Goal: Information Seeking & Learning: Learn about a topic

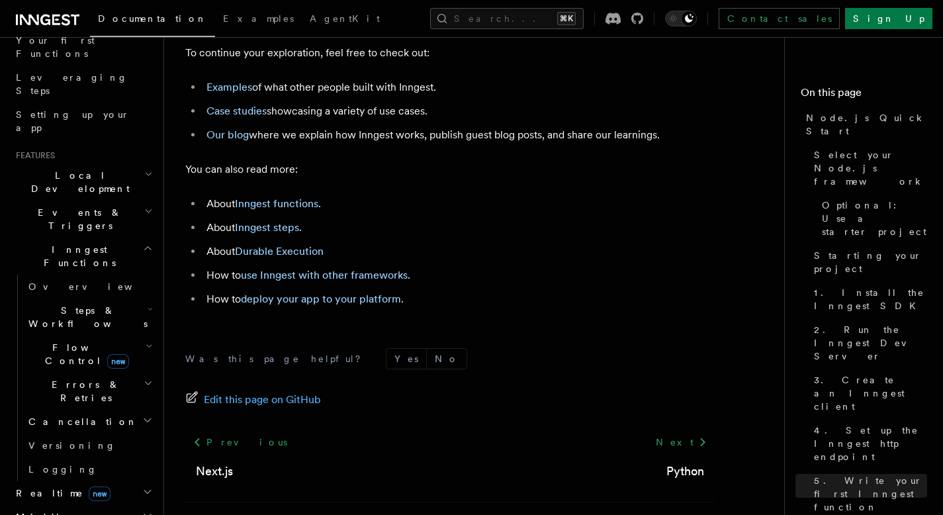
scroll to position [189, 0]
click at [146, 337] on icon "button" at bounding box center [149, 342] width 7 height 11
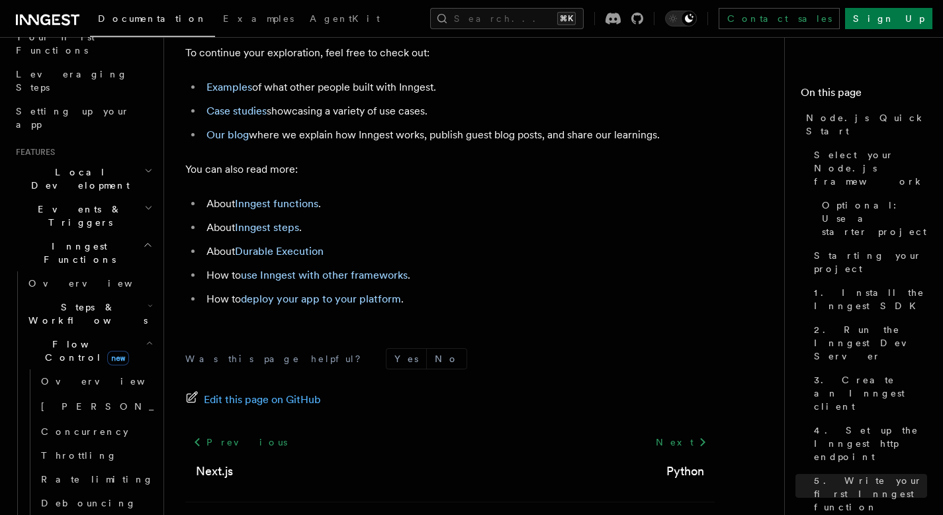
click at [146, 337] on icon "button" at bounding box center [149, 342] width 7 height 11
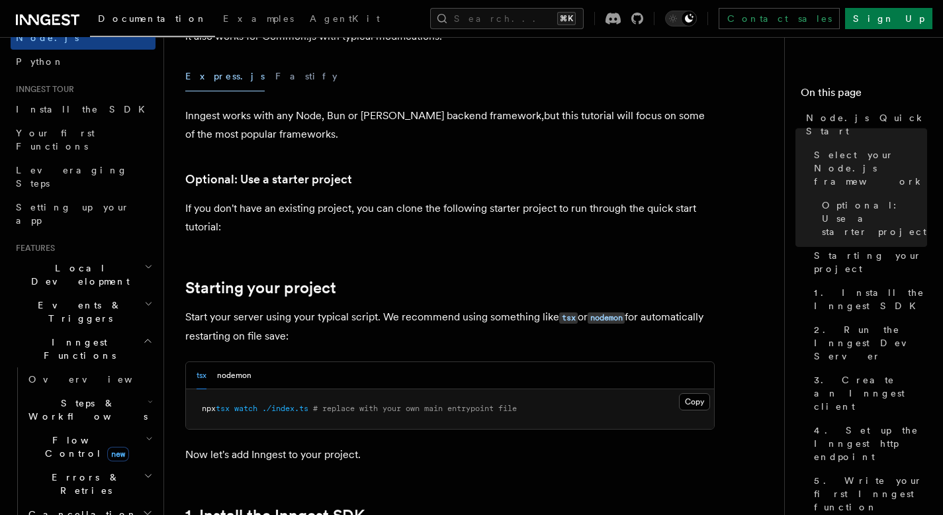
scroll to position [411, 0]
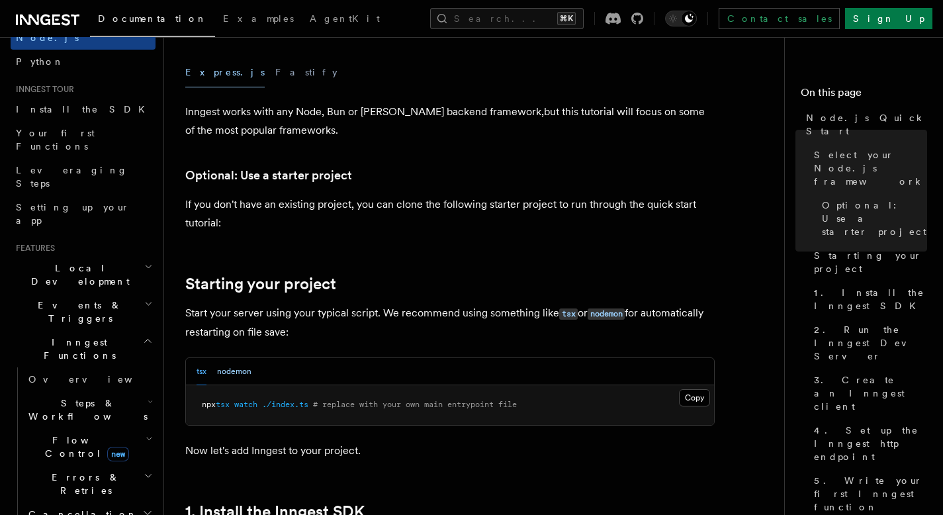
click at [238, 370] on button "nodemon" at bounding box center [234, 371] width 34 height 27
click at [210, 374] on div "tsx nodemon" at bounding box center [224, 371] width 55 height 27
click at [201, 376] on button "tsx" at bounding box center [202, 371] width 10 height 27
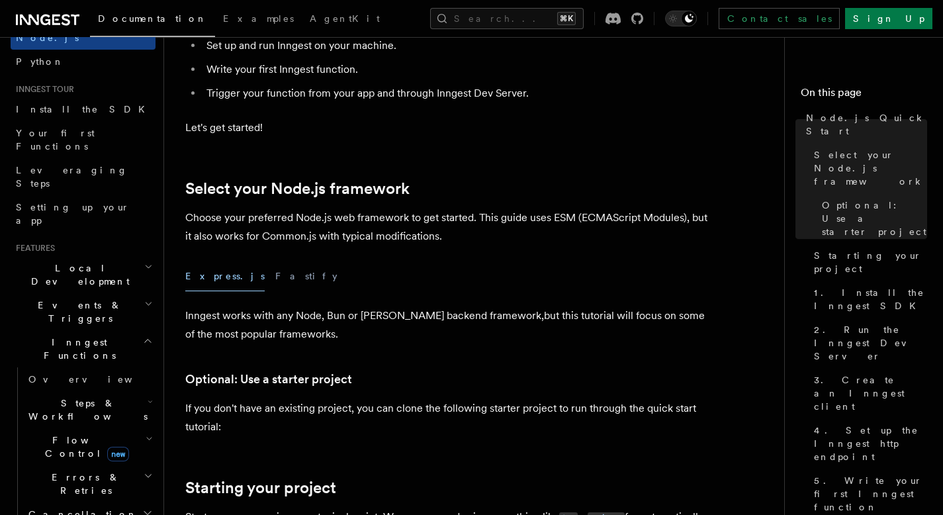
scroll to position [202, 0]
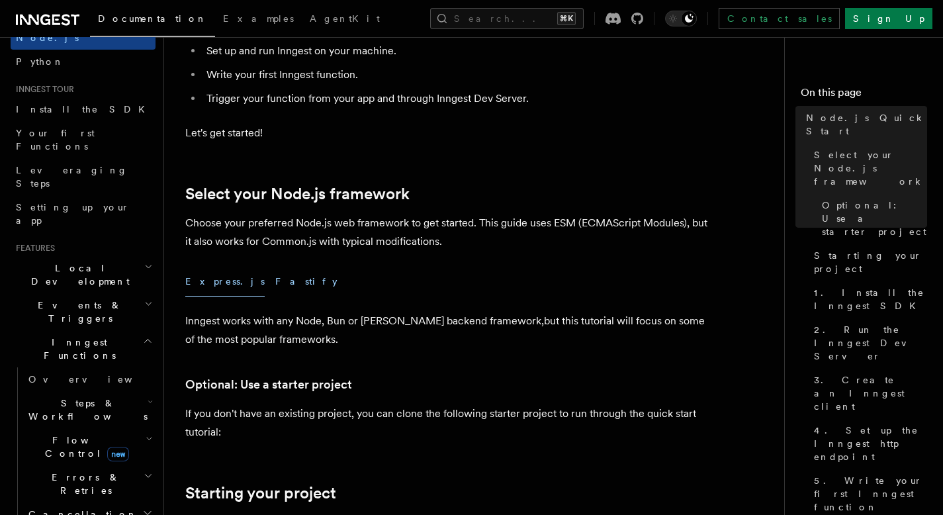
click at [275, 283] on button "Fastify" at bounding box center [306, 282] width 62 height 30
click at [212, 280] on button "Express.js" at bounding box center [224, 282] width 79 height 30
click at [275, 284] on button "Fastify" at bounding box center [306, 282] width 62 height 30
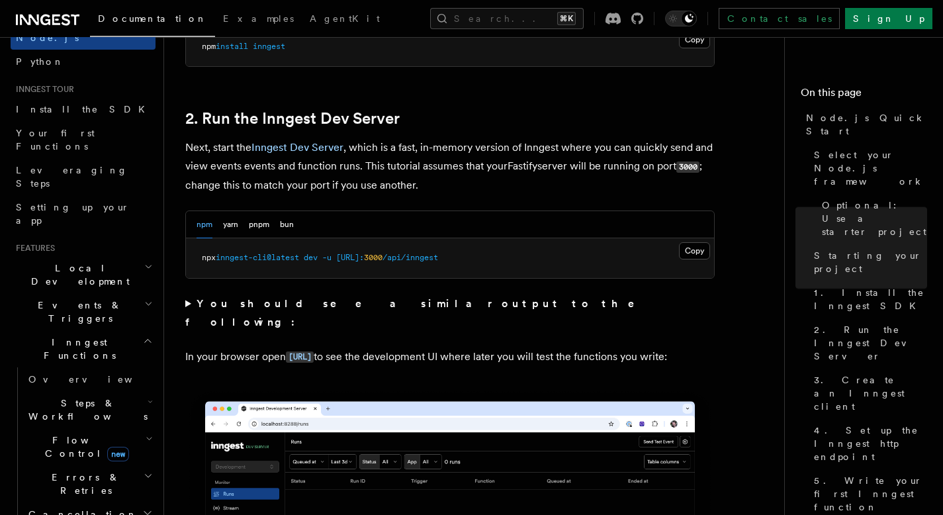
scroll to position [1034, 0]
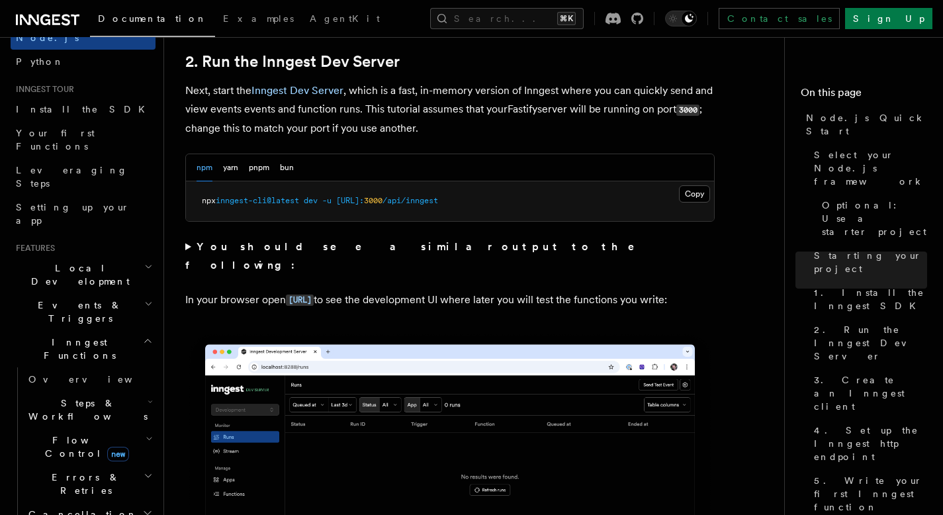
click at [185, 346] on img at bounding box center [449, 497] width 529 height 333
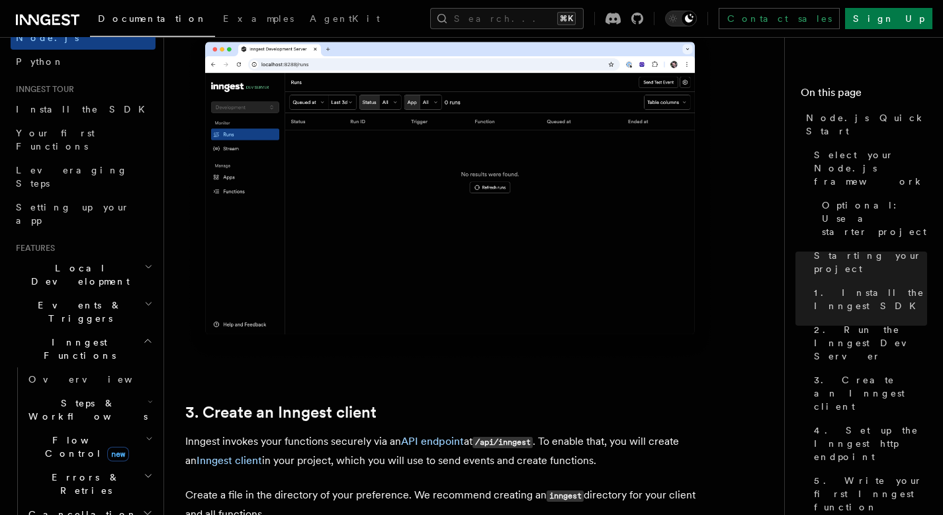
scroll to position [1343, 0]
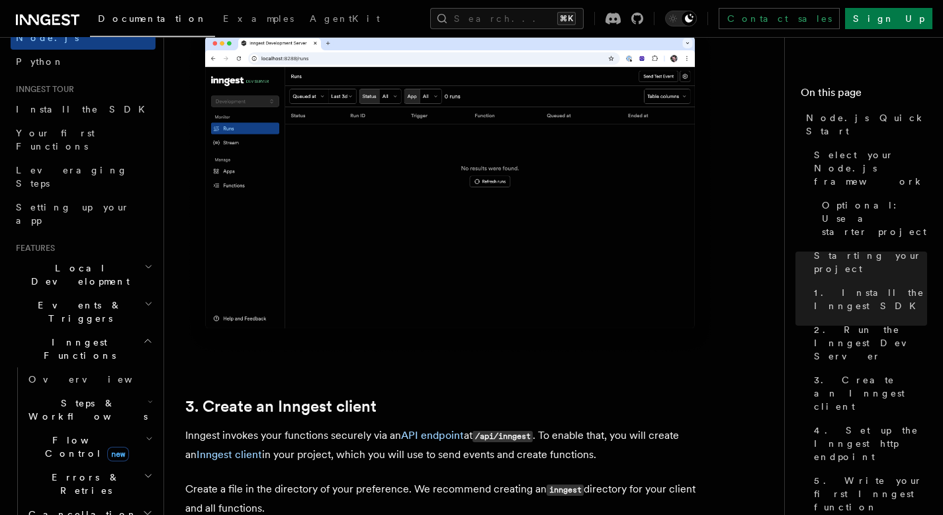
click at [107, 447] on span "new" at bounding box center [118, 454] width 22 height 15
click at [77, 497] on span "[PERSON_NAME]" at bounding box center [138, 502] width 194 height 11
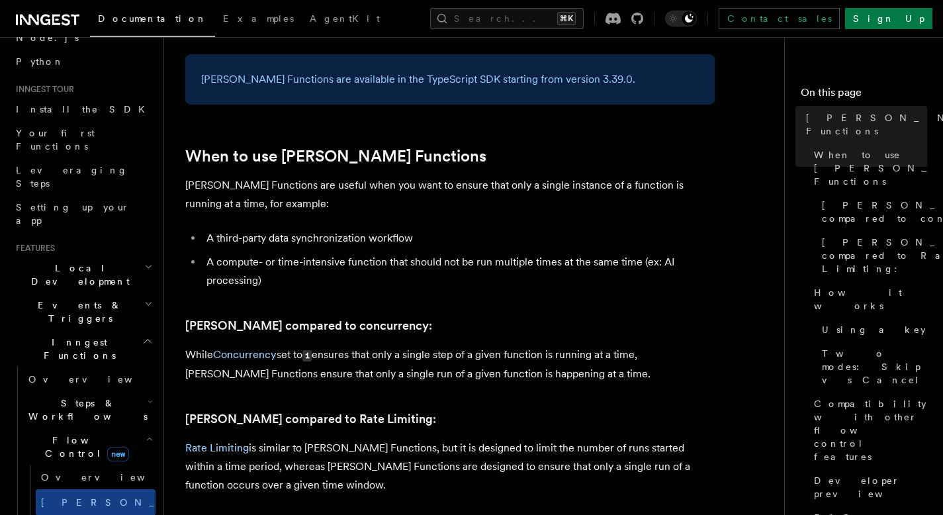
scroll to position [647, 0]
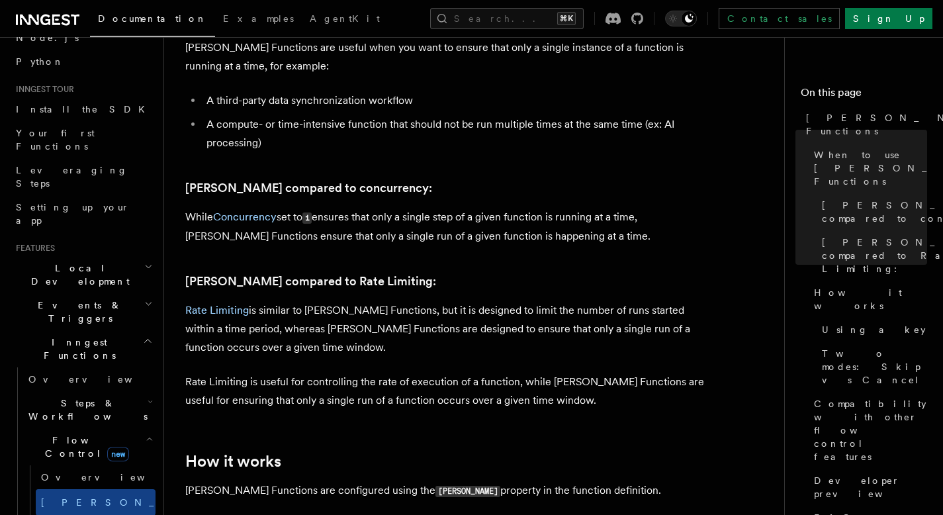
click at [77, 396] on span "Steps & Workflows" at bounding box center [85, 409] width 124 height 26
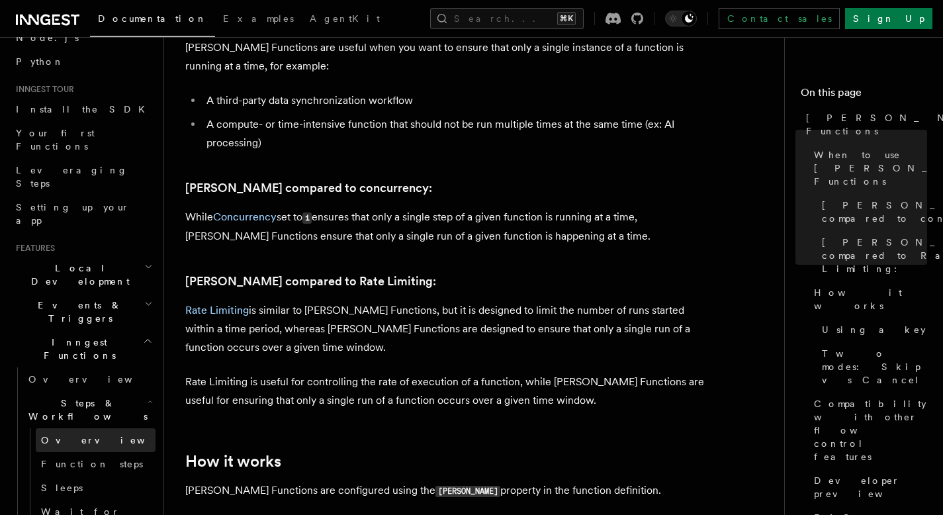
click at [89, 428] on link "Overview" at bounding box center [96, 440] width 120 height 24
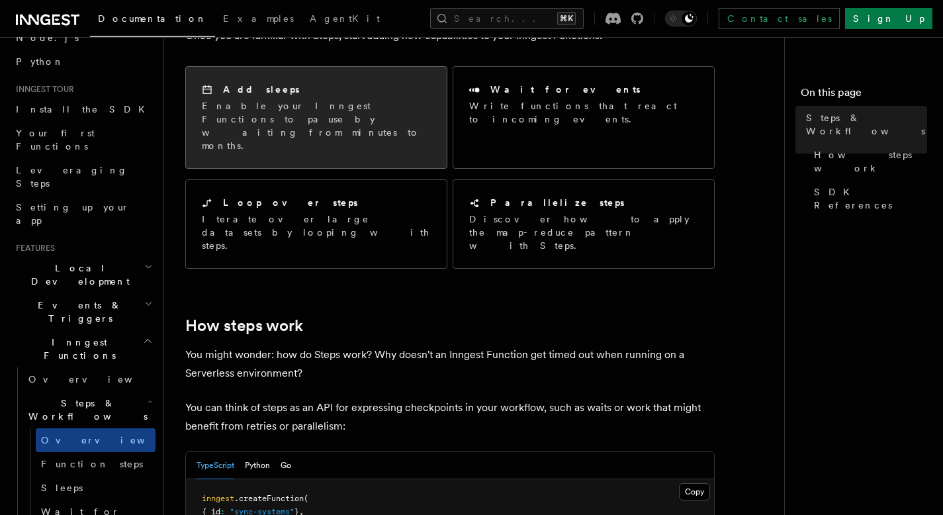
scroll to position [452, 0]
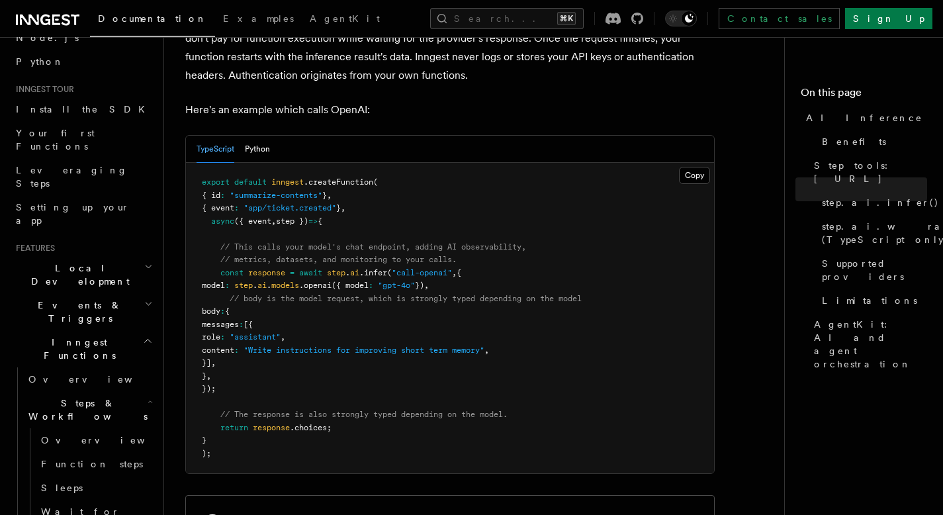
scroll to position [702, 0]
